Goal: Information Seeking & Learning: Learn about a topic

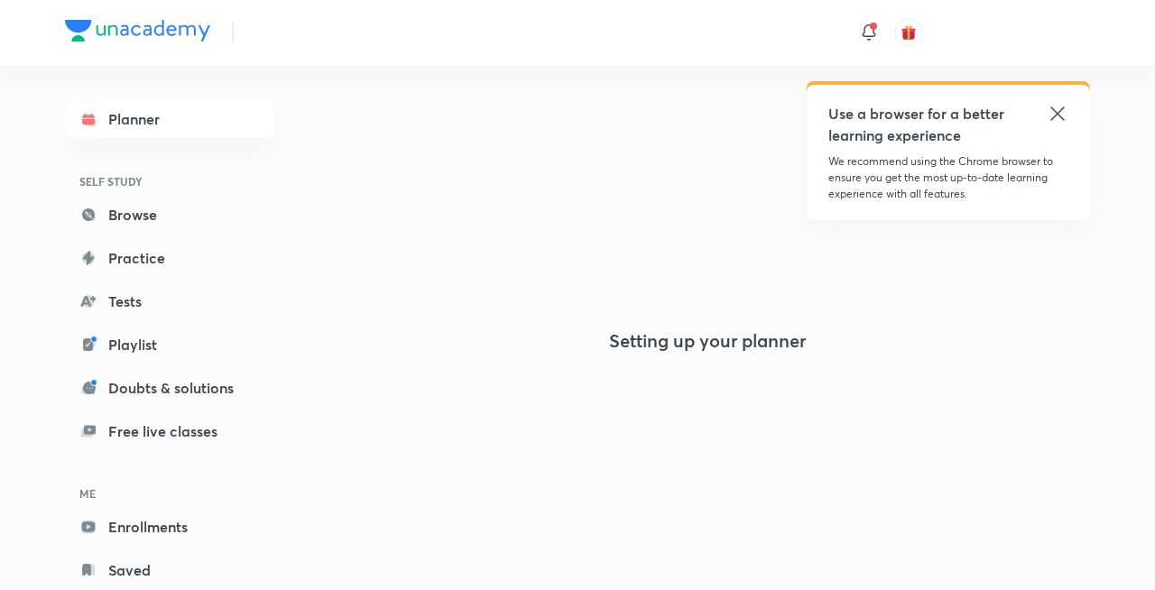
drag, startPoint x: 0, startPoint y: 0, endPoint x: 1061, endPoint y: 108, distance: 1066.1
click at [1061, 108] on icon at bounding box center [1058, 114] width 22 height 22
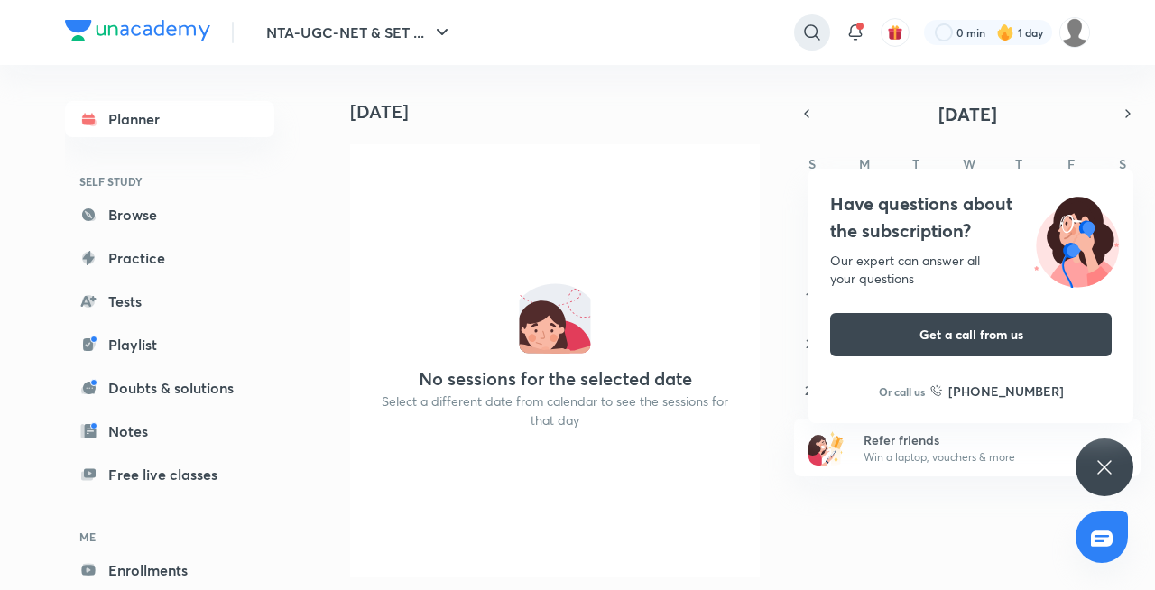
click at [806, 46] on div at bounding box center [812, 32] width 36 height 36
type input "o"
type input "c"
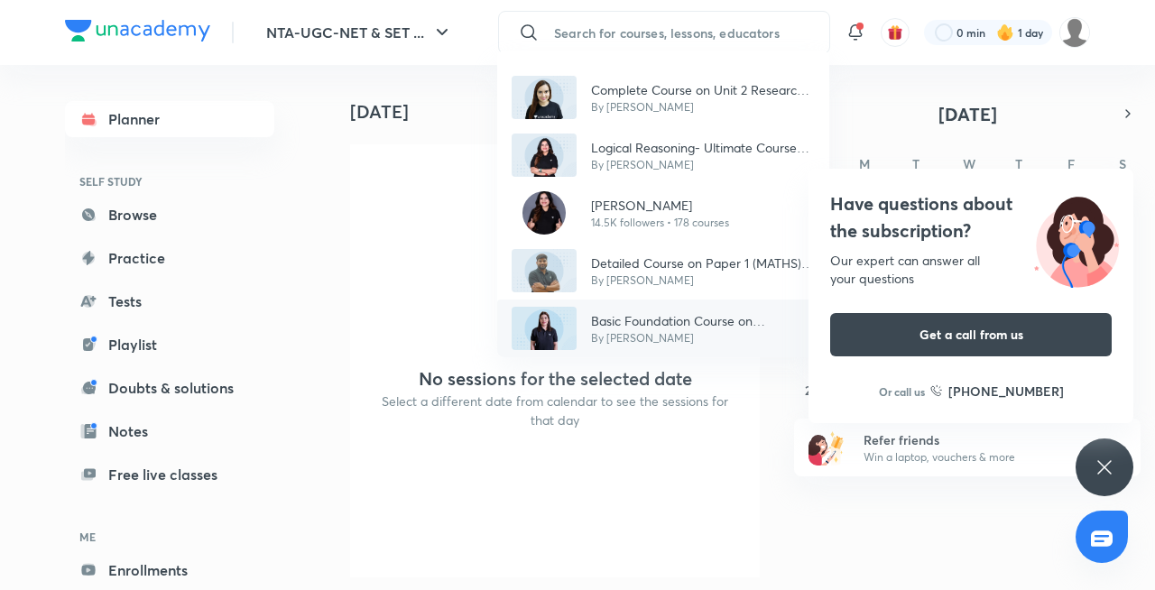
click at [609, 324] on p "Basic Foundation Course on Psychology - UGC NET [DATE]" at bounding box center [703, 320] width 224 height 19
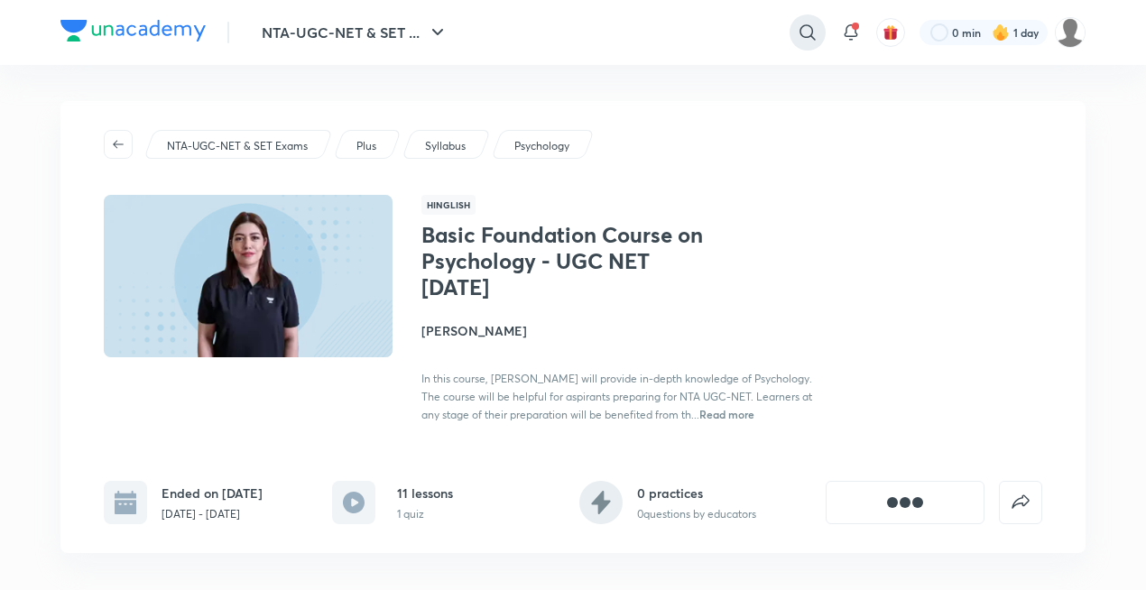
click at [814, 27] on icon at bounding box center [808, 33] width 22 height 22
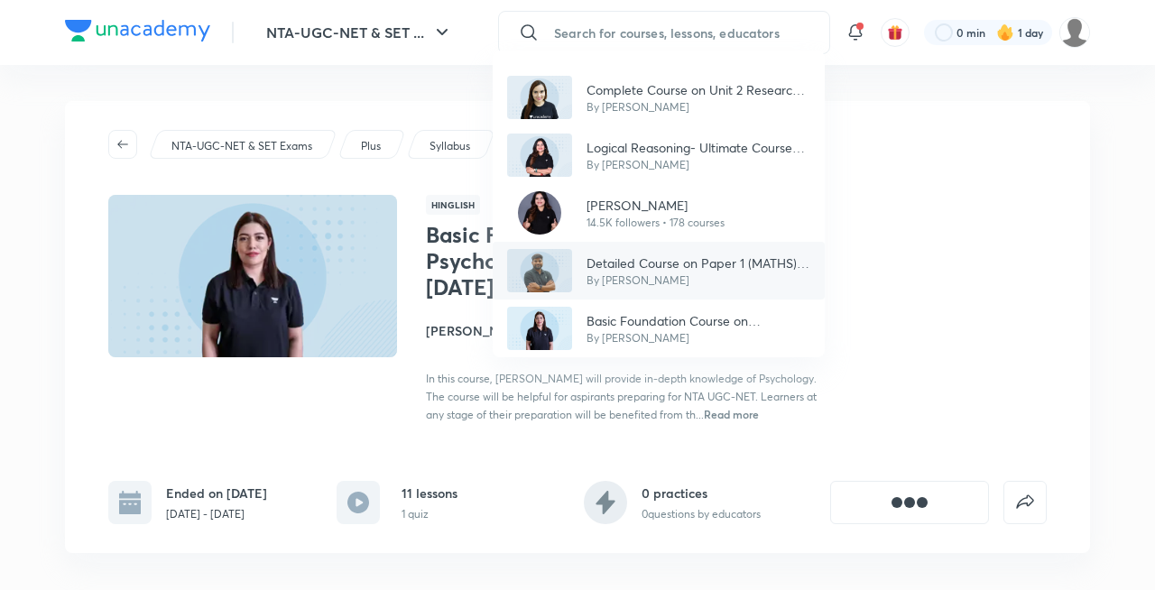
click at [710, 277] on p "By [PERSON_NAME]" at bounding box center [699, 281] width 224 height 16
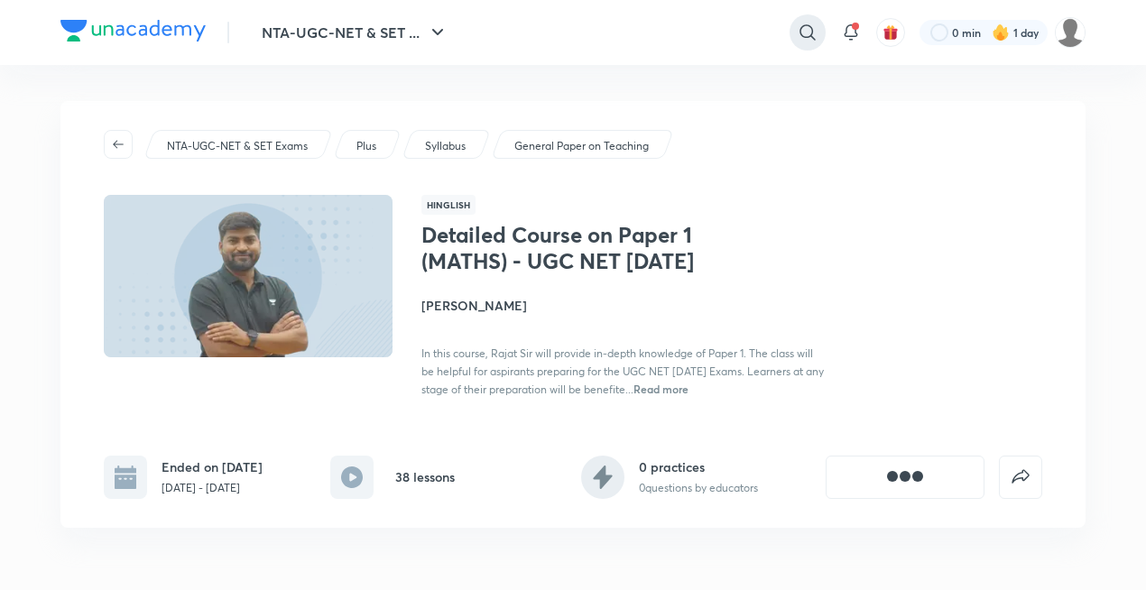
click at [813, 35] on icon at bounding box center [808, 33] width 22 height 22
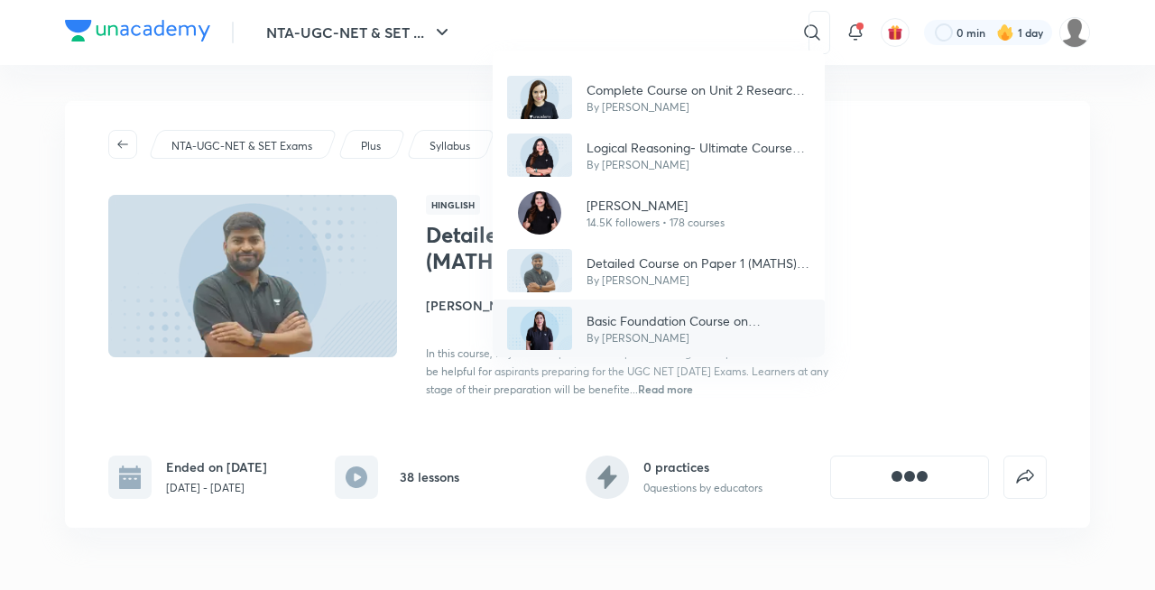
click at [687, 323] on p "Basic Foundation Course on Psychology - UGC NET [DATE]" at bounding box center [699, 320] width 224 height 19
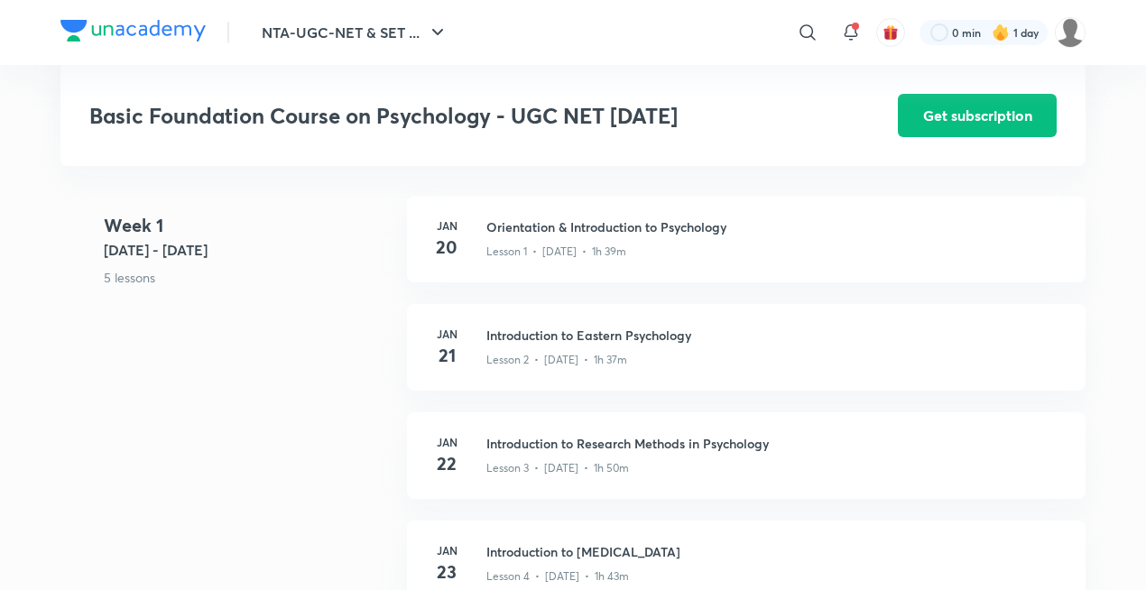
scroll to position [450, 0]
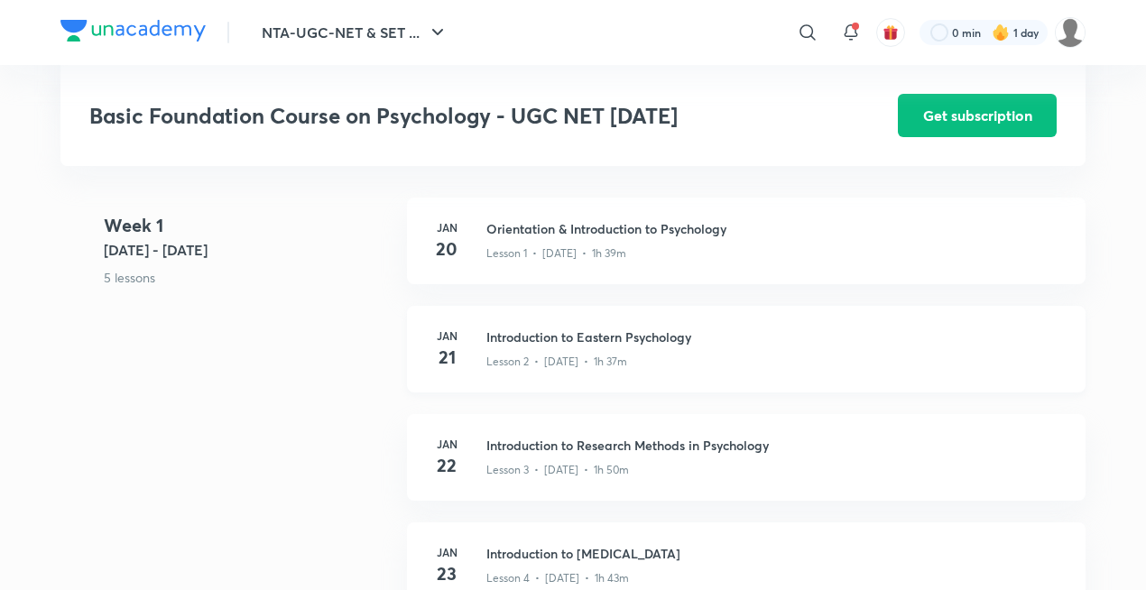
click at [633, 354] on div "Lesson 2 • [DATE] • 1h 37m" at bounding box center [776, 358] width 578 height 23
click at [637, 217] on div "[DATE] Orientation & Introduction to Psychology Lesson 1 • [DATE] • 1h 39m" at bounding box center [746, 241] width 679 height 87
click at [611, 347] on div "Lesson 2 • [DATE] • 1h 37m" at bounding box center [776, 358] width 578 height 23
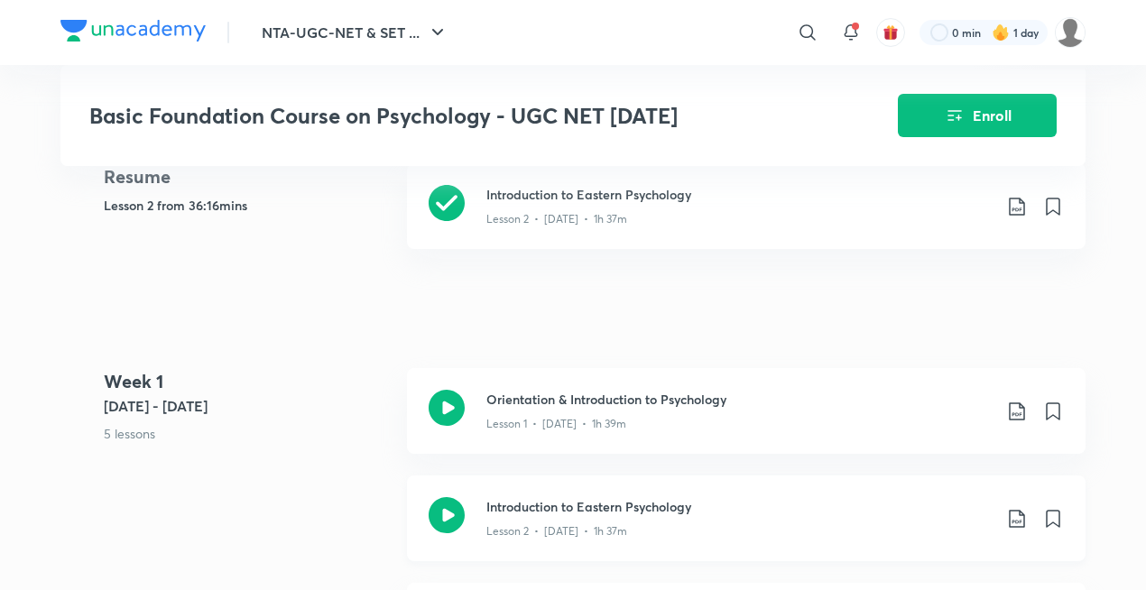
scroll to position [816, 0]
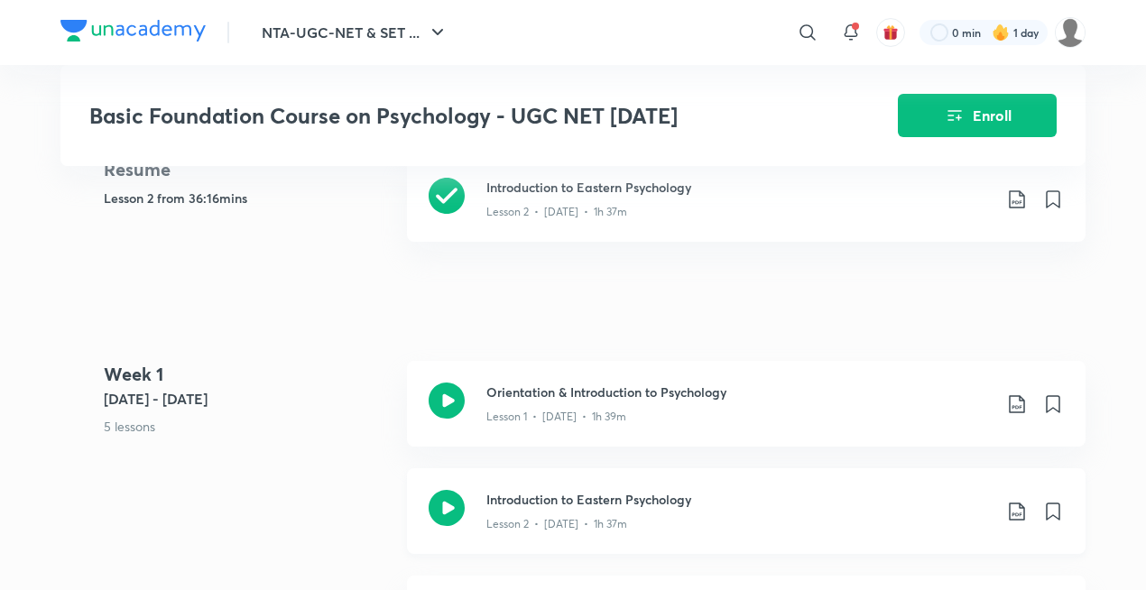
click at [552, 502] on h3 "Introduction to Eastern Psychology" at bounding box center [739, 499] width 505 height 19
click at [808, 38] on icon at bounding box center [808, 33] width 22 height 22
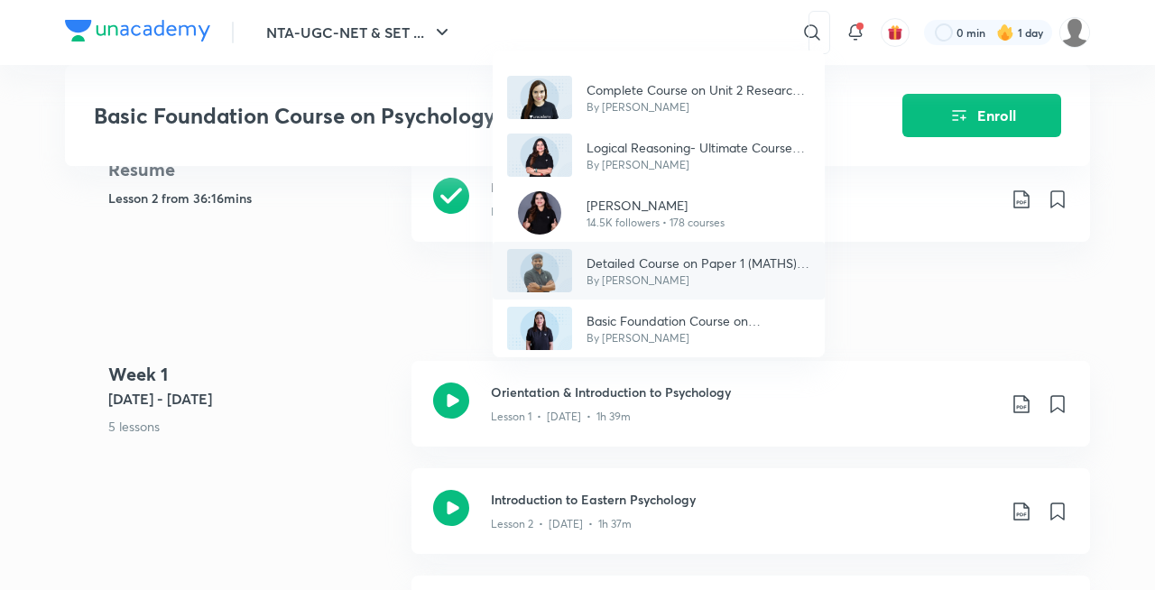
click at [677, 291] on div "Detailed Course on Paper 1 (MATHS) - UGC NET [DATE] By [PERSON_NAME]" at bounding box center [659, 271] width 332 height 58
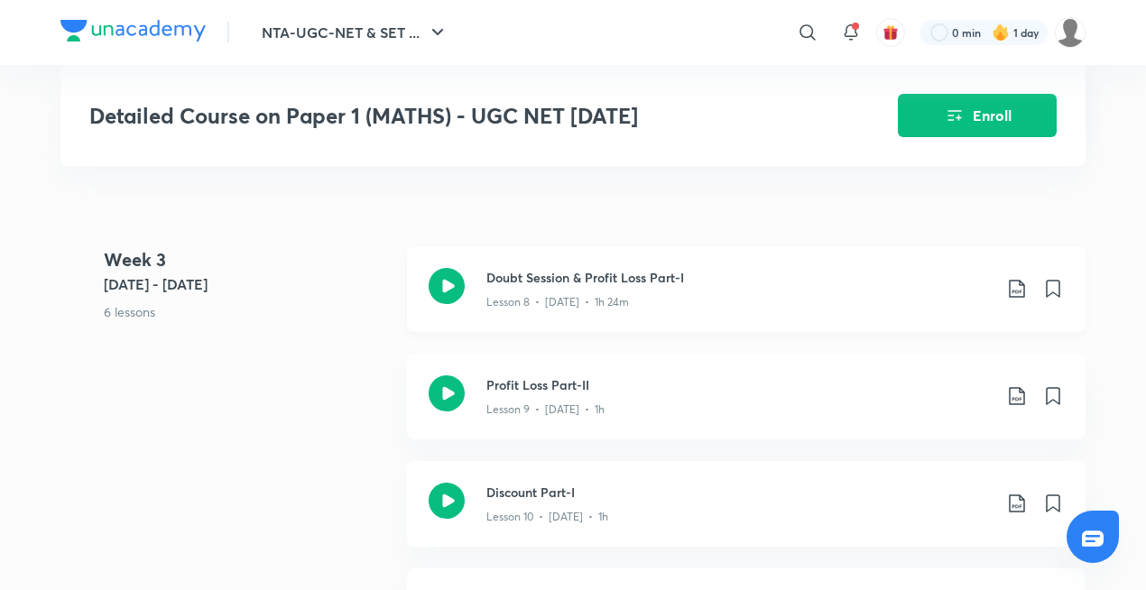
scroll to position [1861, 0]
click at [525, 309] on p "Lesson 8 • [DATE] • 1h 24m" at bounding box center [558, 300] width 143 height 16
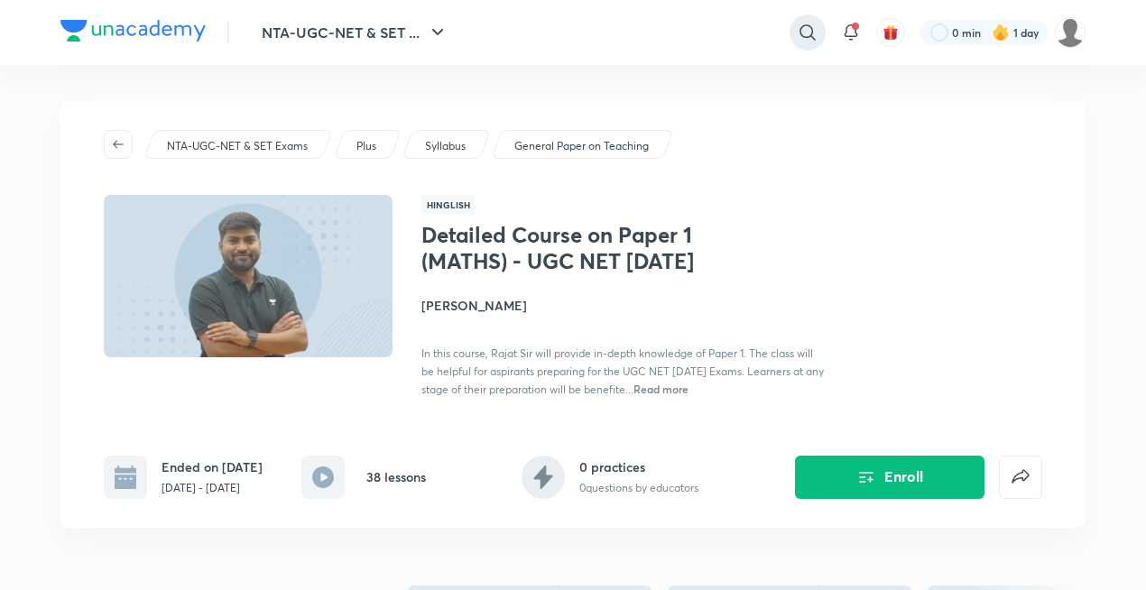
click at [817, 39] on icon at bounding box center [808, 33] width 22 height 22
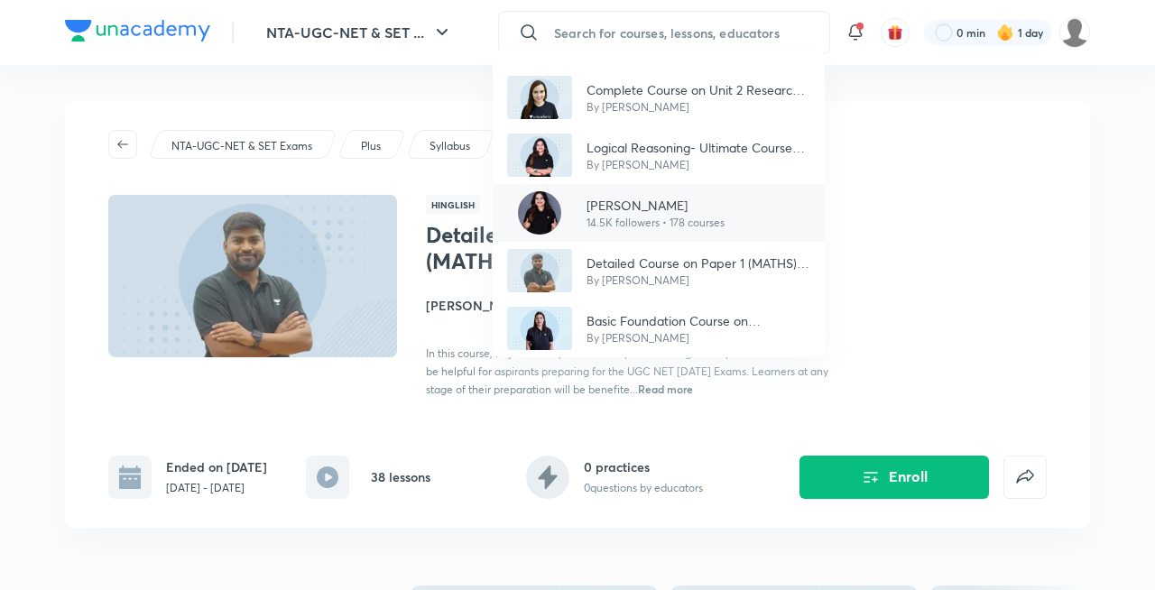
click at [667, 208] on p "[PERSON_NAME]" at bounding box center [656, 205] width 138 height 19
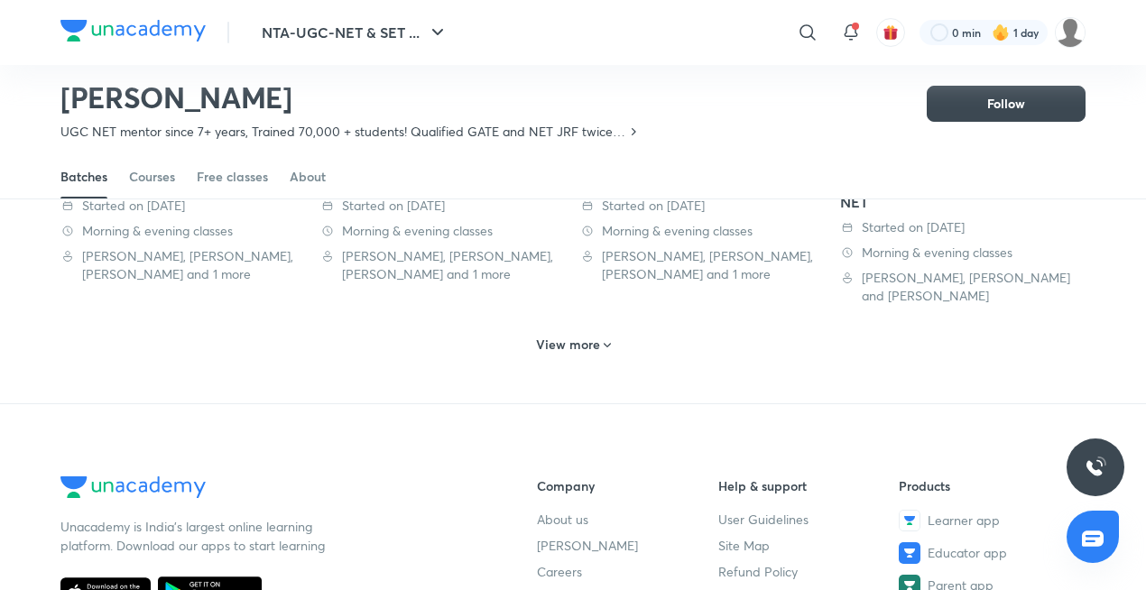
scroll to position [566, 0]
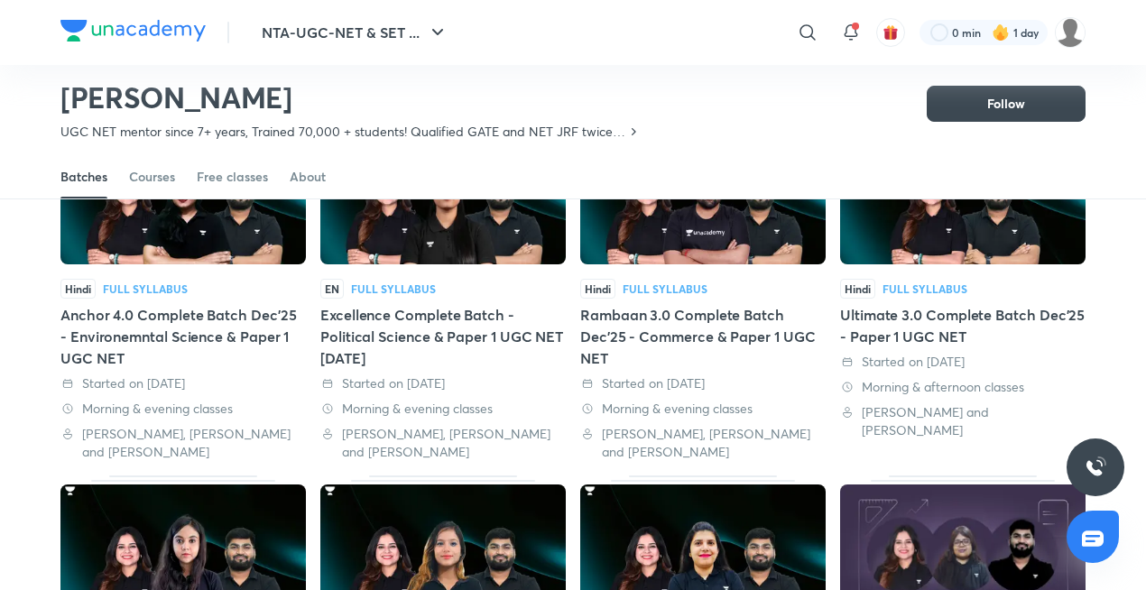
click at [44, 329] on div "Hindi Full Syllabus Target Batch - Law & Paper 1 UGC NET [DATE] Started on [DAT…" at bounding box center [573, 310] width 1146 height 1220
click at [75, 327] on div "Anchor 4.0 Complete Batch Dec'25 - Environemntal Science & Paper 1 UGC NET" at bounding box center [183, 336] width 246 height 65
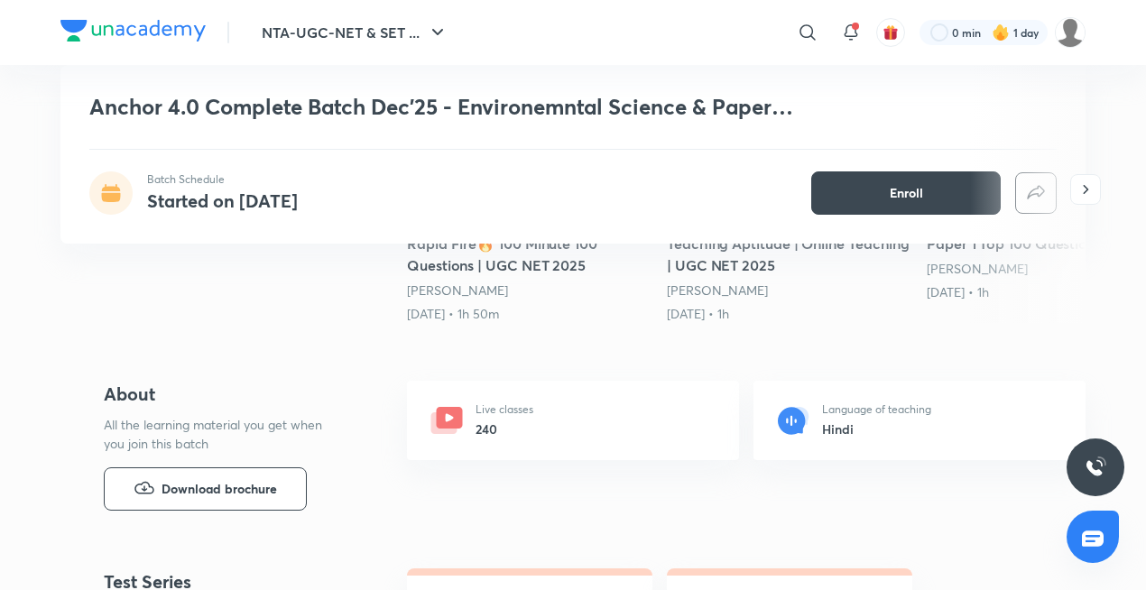
scroll to position [1033, 0]
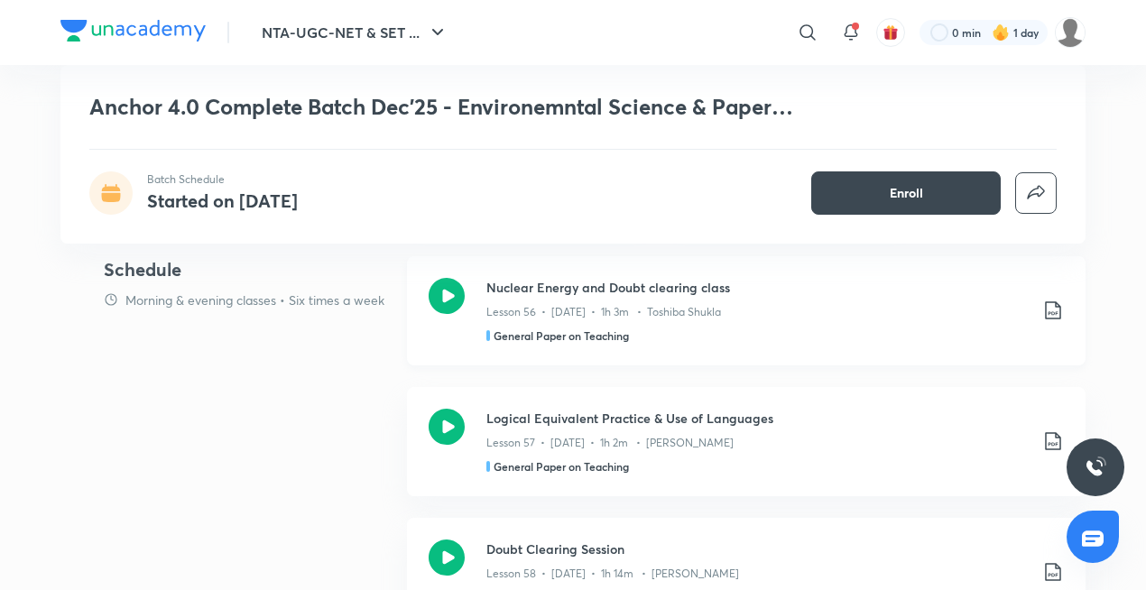
click at [659, 273] on div "Nuclear Energy and Doubt clearing class Lesson 56 • [DATE] • 1h 3m • Toshiba Sh…" at bounding box center [746, 310] width 679 height 109
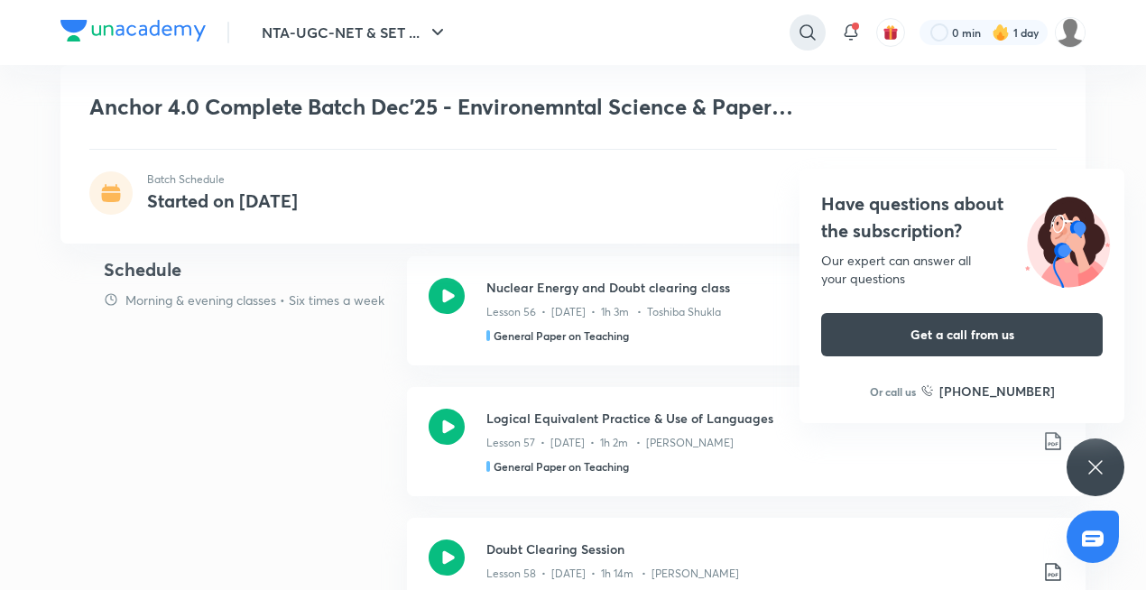
click at [807, 29] on icon at bounding box center [808, 33] width 22 height 22
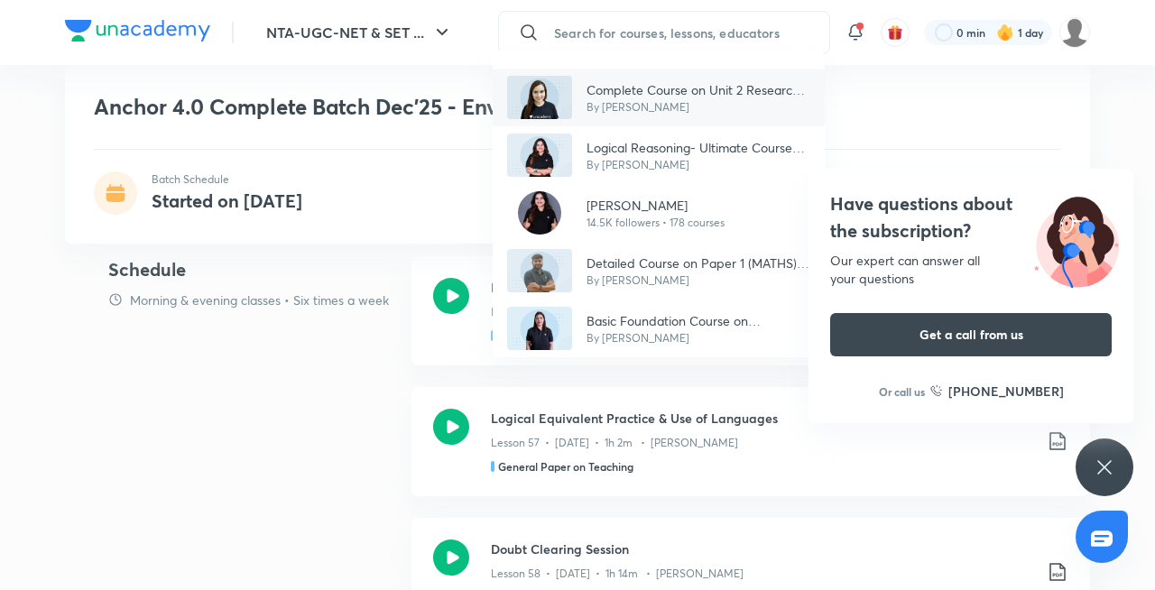
click at [630, 92] on p "Complete Course on Unit 2 Research Aptitude NET/JRF [DATE]" at bounding box center [699, 89] width 224 height 19
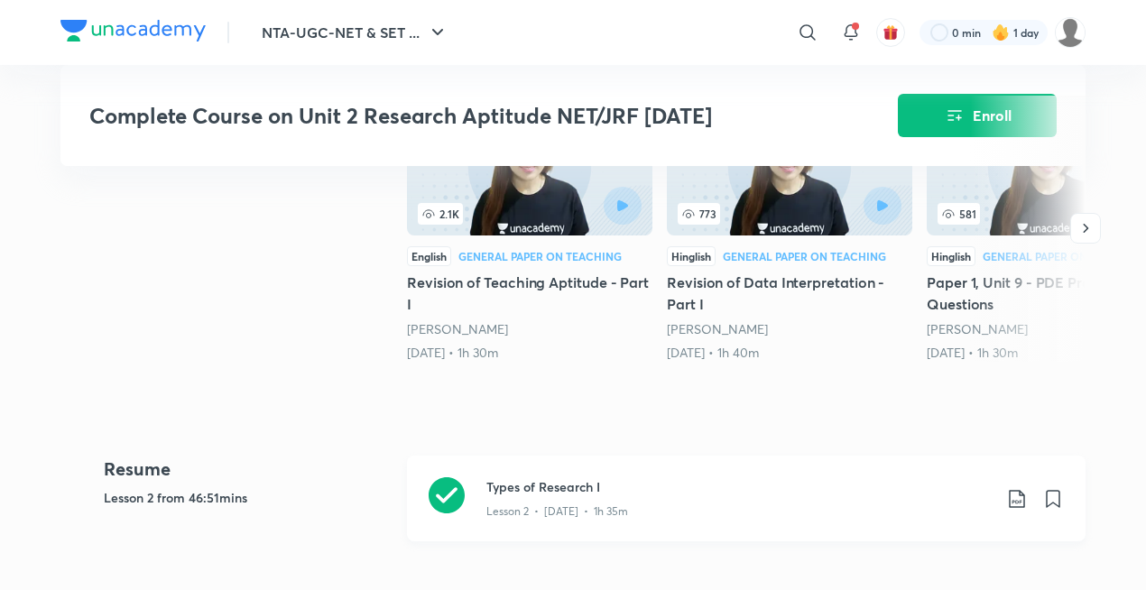
click at [549, 507] on p "Lesson 2 • [DATE] • 1h 35m" at bounding box center [558, 512] width 142 height 16
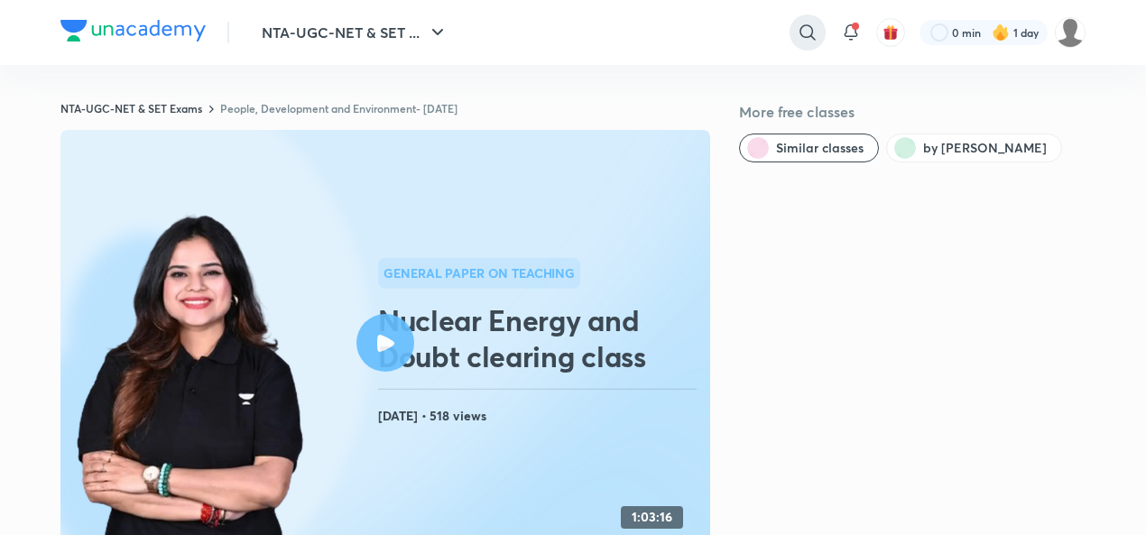
click at [817, 30] on icon at bounding box center [808, 33] width 22 height 22
